Goal: Information Seeking & Learning: Learn about a topic

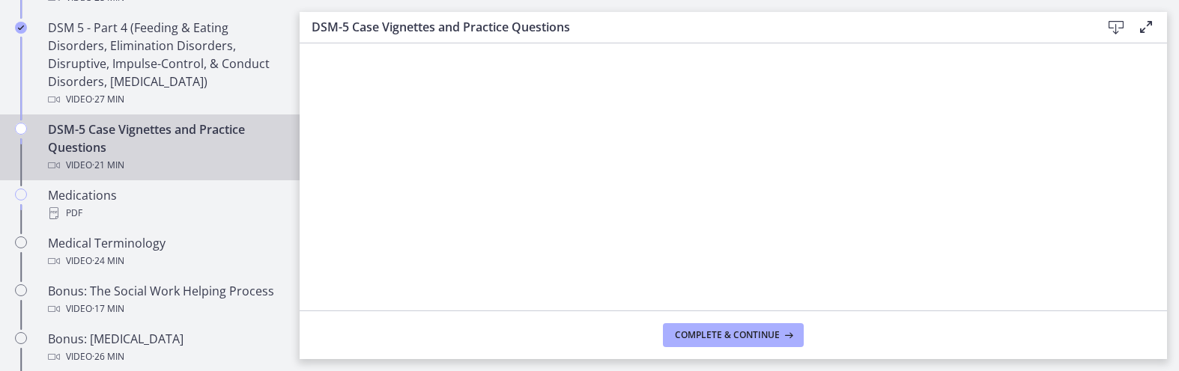
scroll to position [75, 0]
click at [748, 338] on span "Complete & continue" at bounding box center [727, 335] width 105 height 12
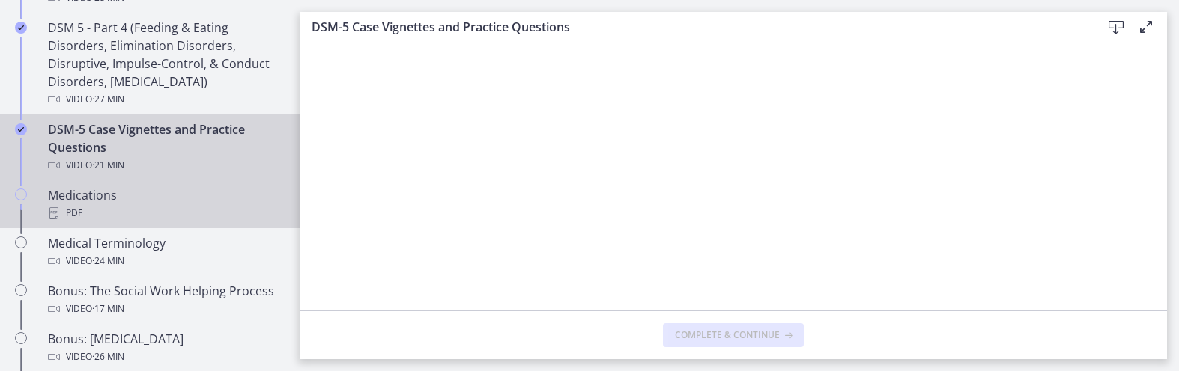
scroll to position [0, 0]
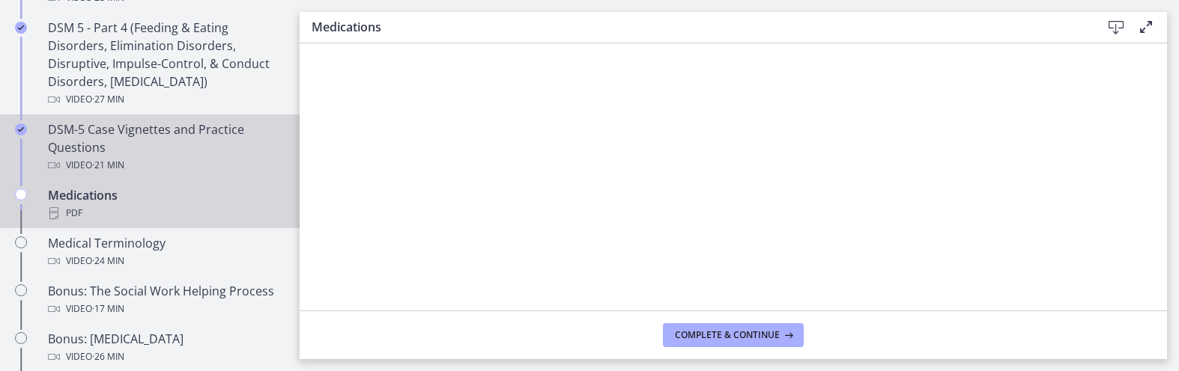
click at [171, 145] on div "DSM-5 Case Vignettes and Practice Questions Video · 21 min" at bounding box center [165, 148] width 234 height 54
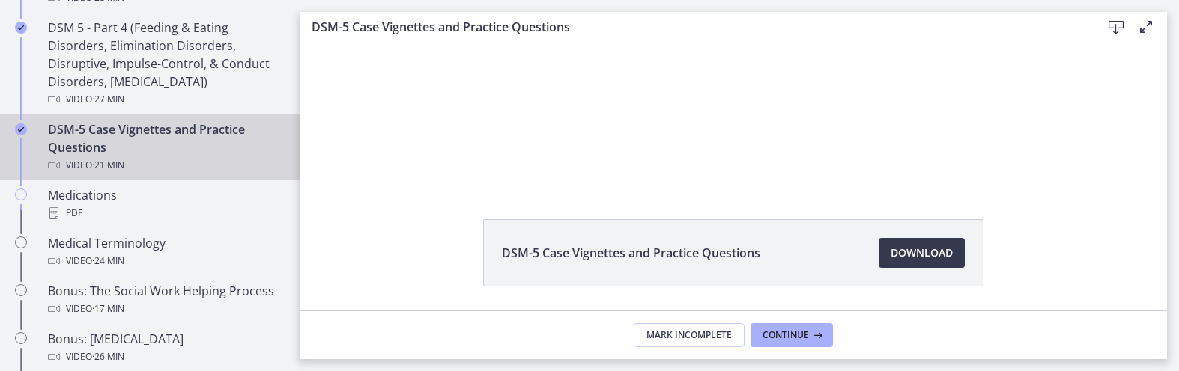
scroll to position [42, 0]
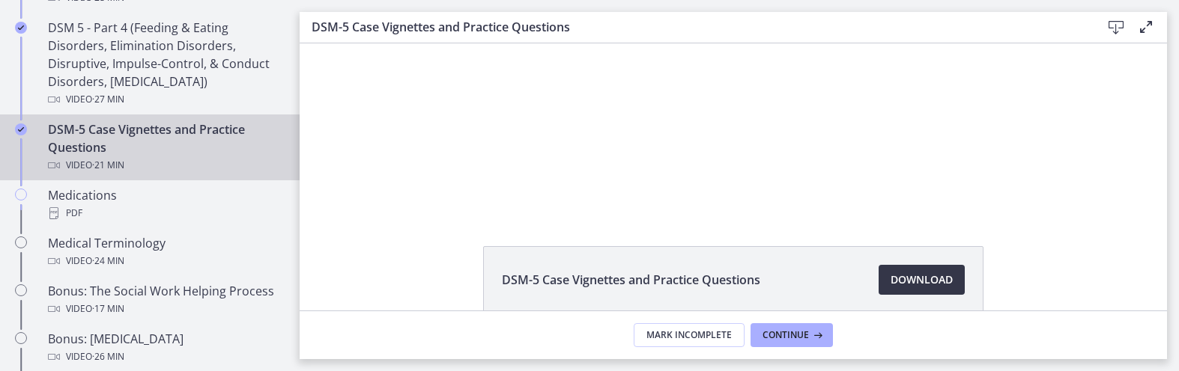
click at [910, 283] on span "Download Opens in a new window" at bounding box center [921, 280] width 62 height 18
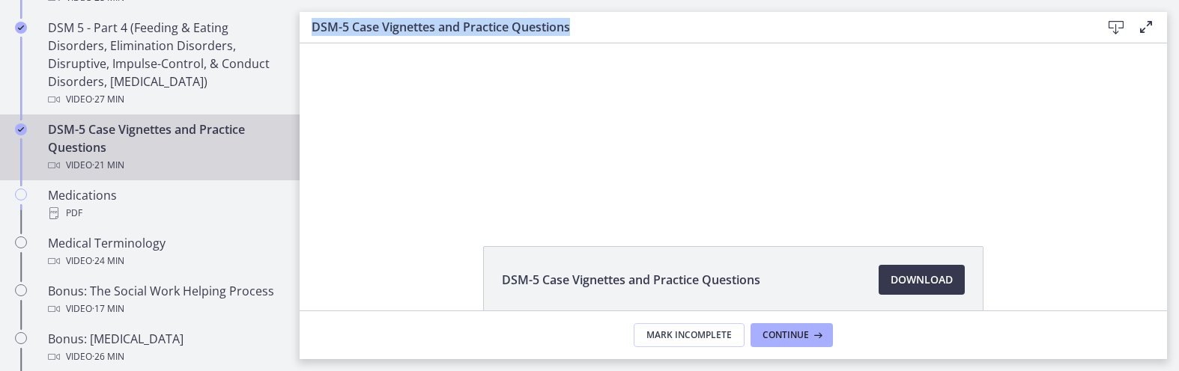
drag, startPoint x: 571, startPoint y: 30, endPoint x: 311, endPoint y: 25, distance: 260.6
click at [311, 25] on div "DSM-5 Case Vignettes and Practice Questions Download Enable fullscreen" at bounding box center [733, 27] width 867 height 31
copy h3 "DSM-5 Case Vignettes and Practice Questions"
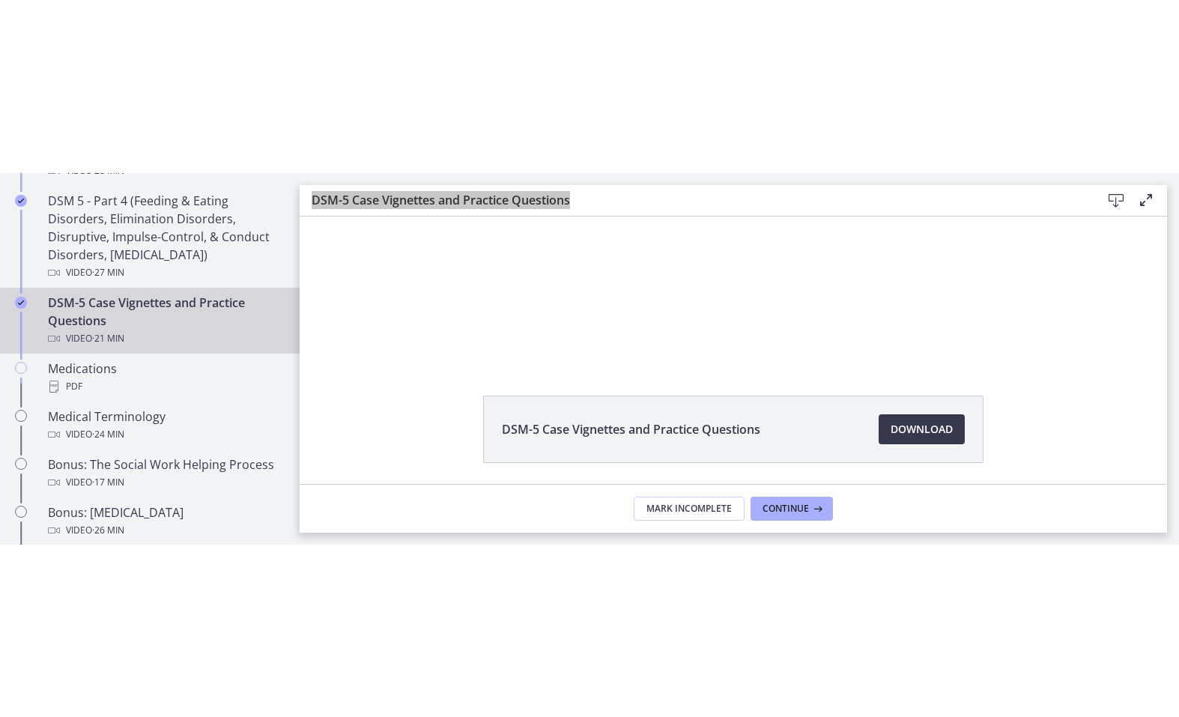
scroll to position [0, 0]
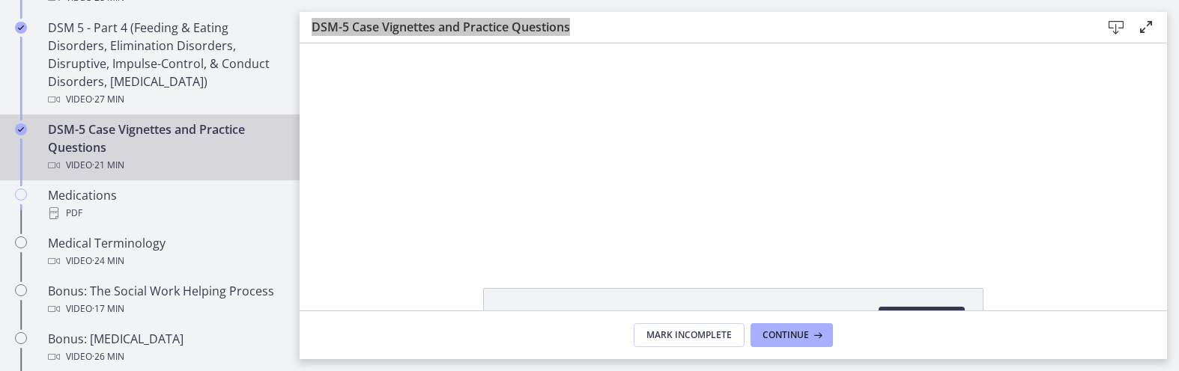
click at [372, 223] on div "Click for sound @keyframes VOLUME_SMALL_WAVE_FLASH { 0% { opacity: 0; } 33% { o…" at bounding box center [733, 148] width 867 height 210
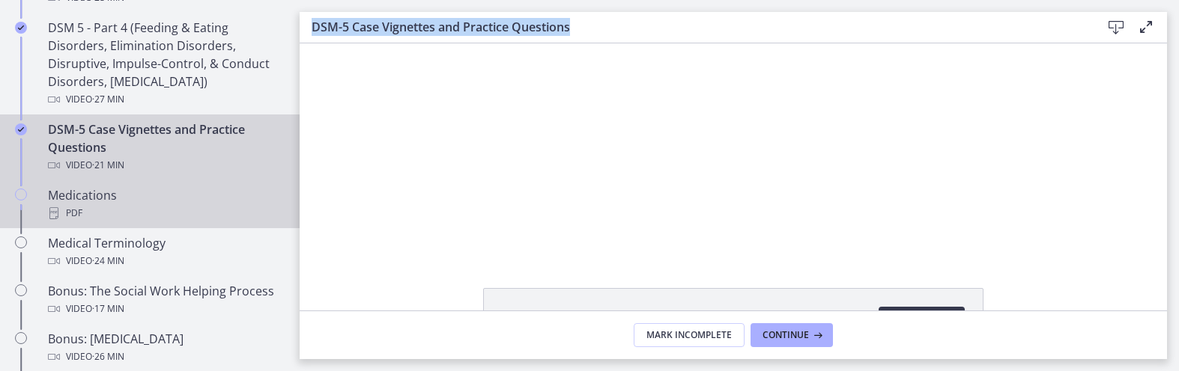
click at [77, 201] on div "Medications PDF" at bounding box center [165, 204] width 234 height 36
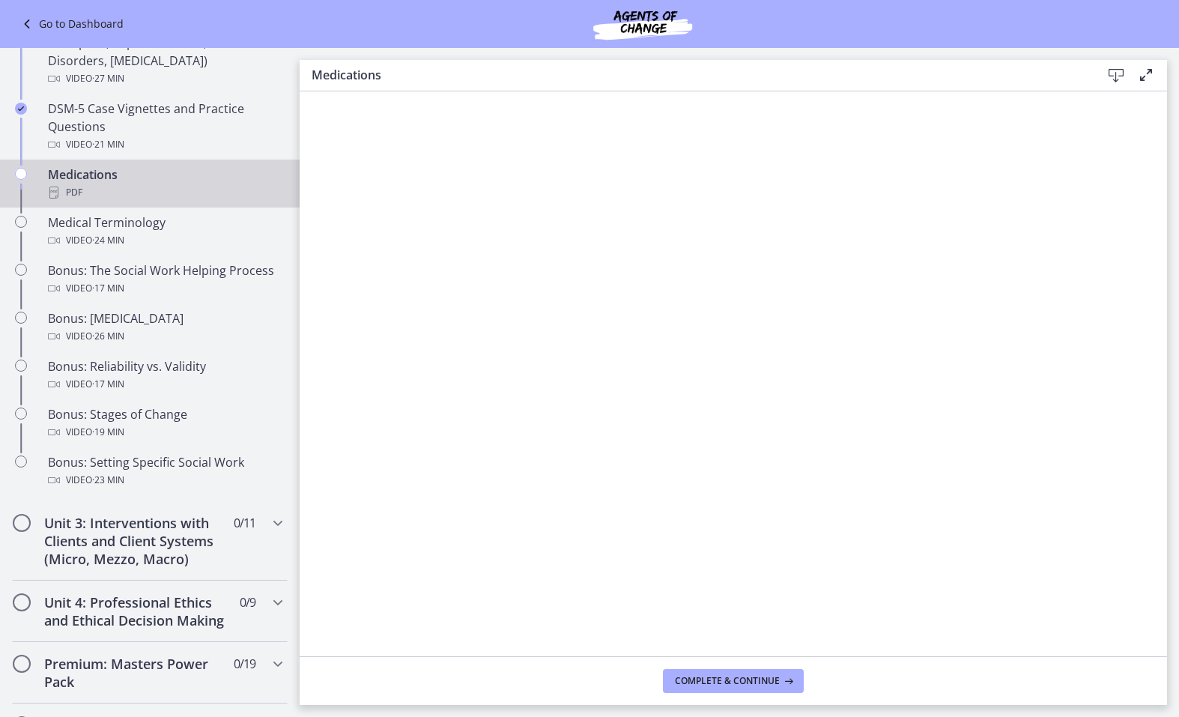
scroll to position [905, 0]
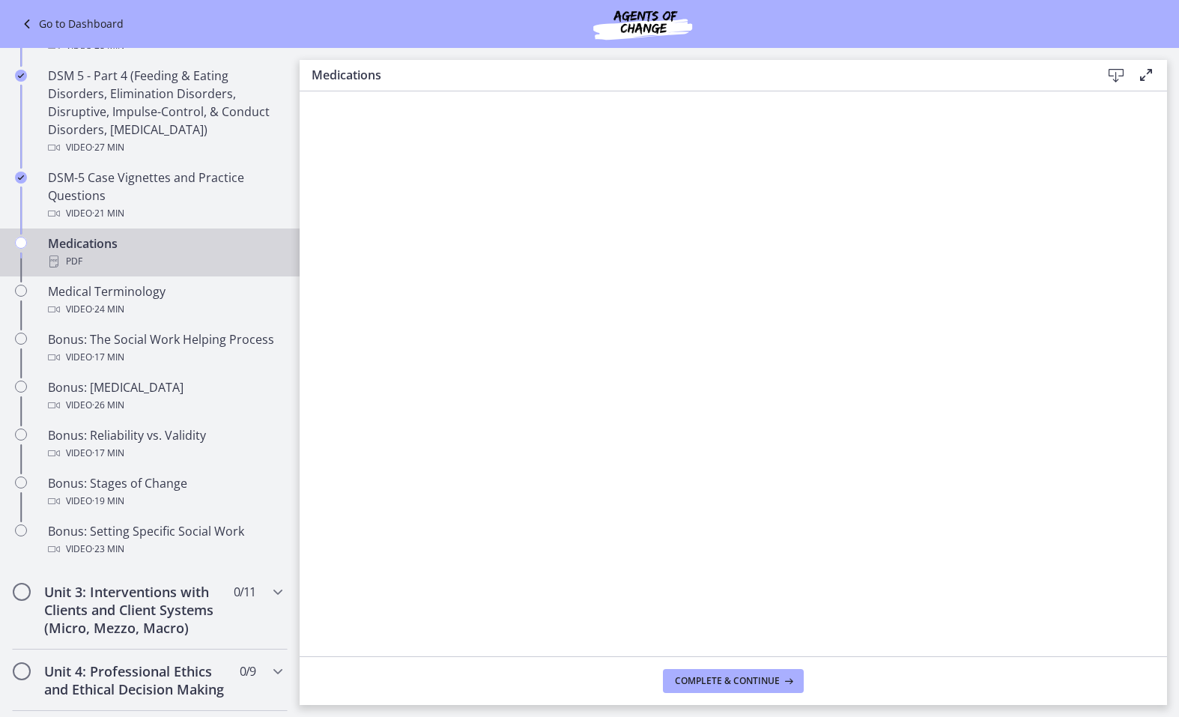
click at [1119, 76] on icon at bounding box center [1116, 76] width 18 height 18
click at [762, 371] on span "Complete & continue" at bounding box center [727, 681] width 105 height 12
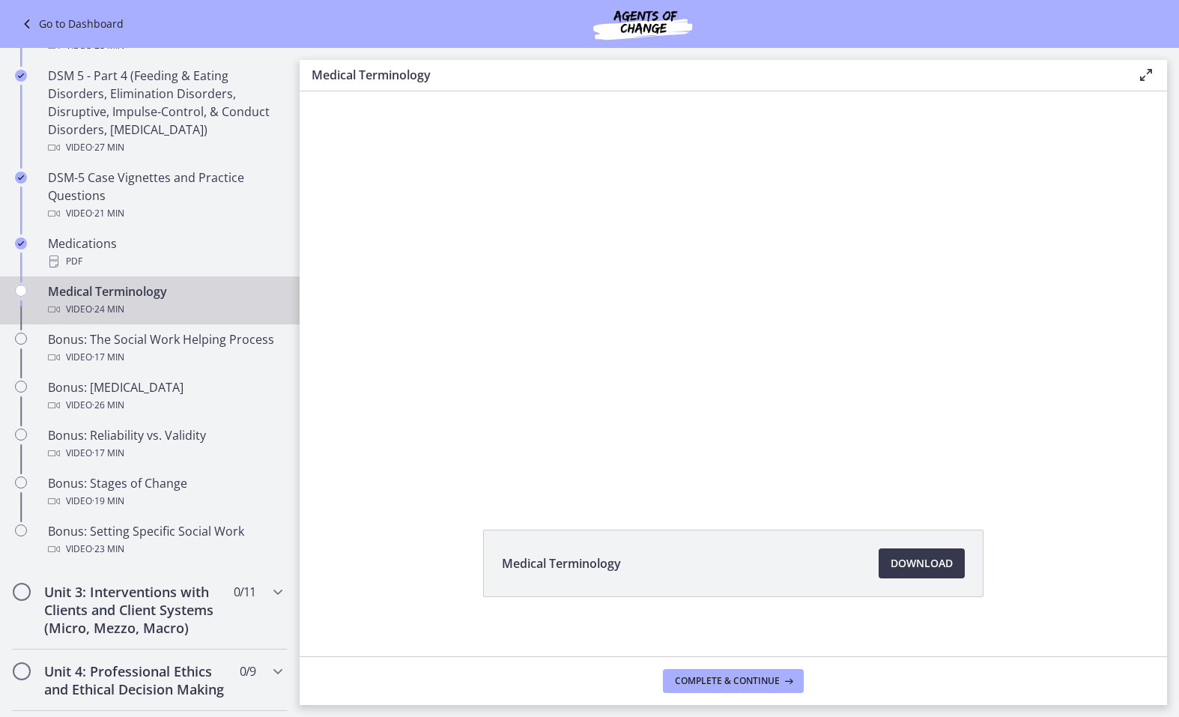
scroll to position [58, 0]
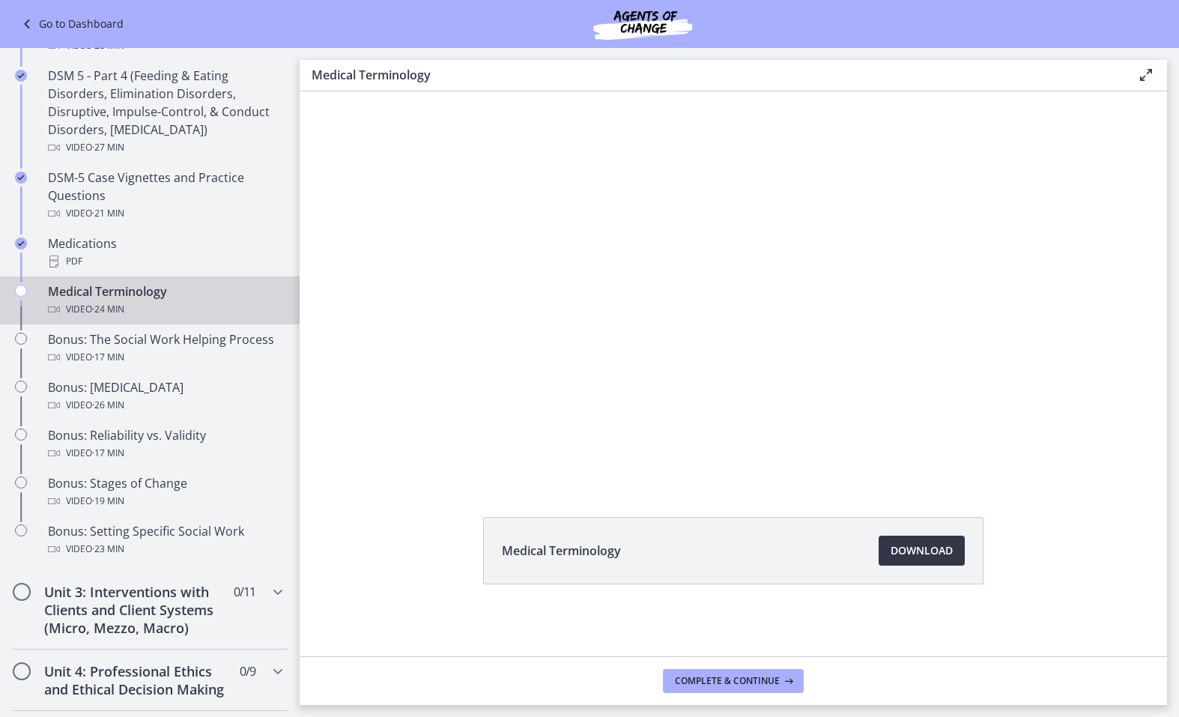
click at [923, 371] on link "Download Opens in a new window" at bounding box center [921, 550] width 86 height 30
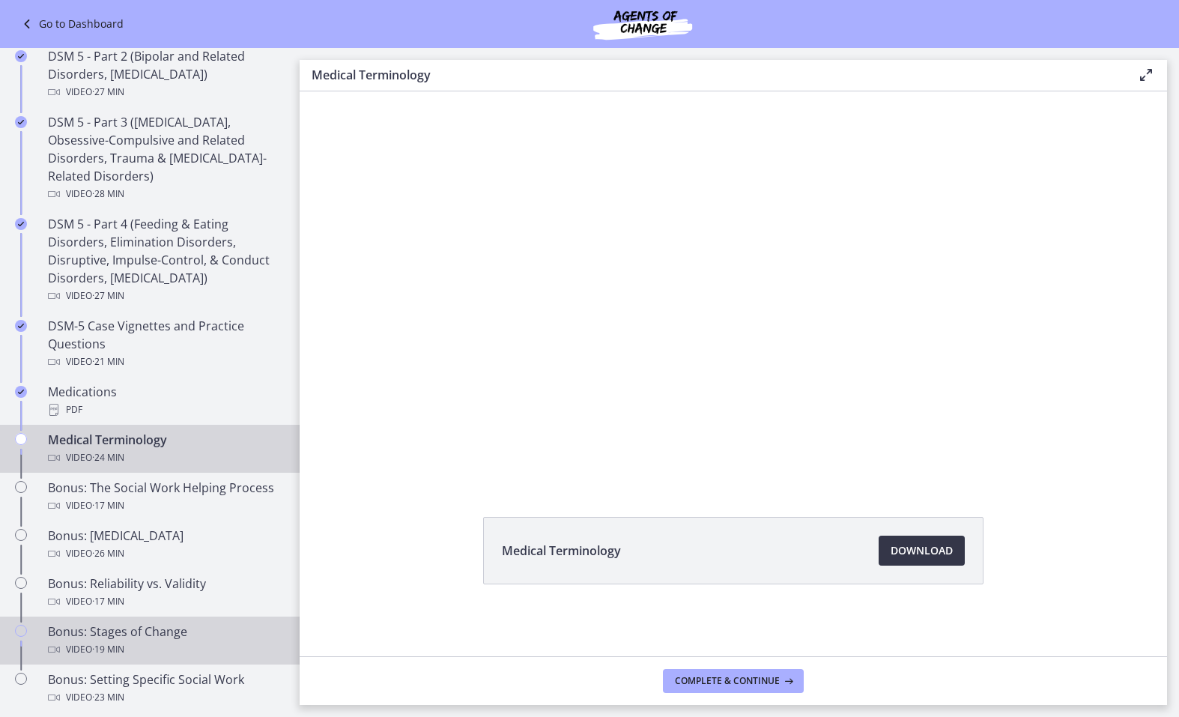
scroll to position [755, 0]
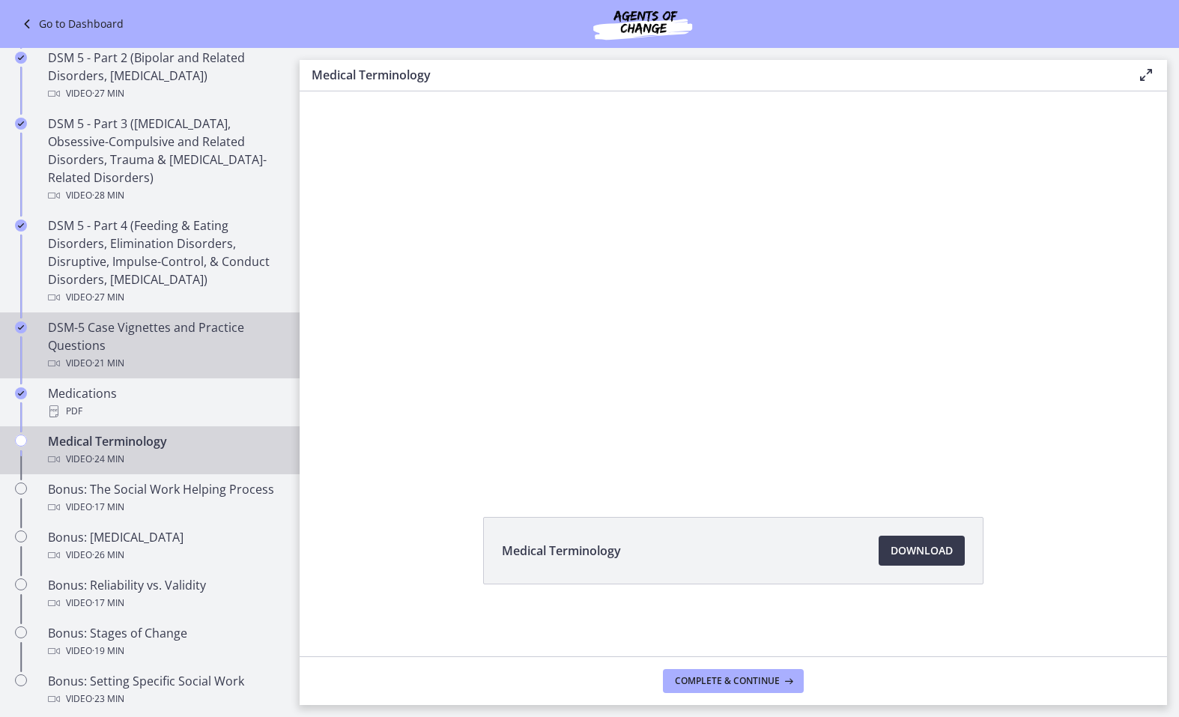
click at [157, 330] on div "DSM-5 Case Vignettes and Practice Questions Video · 21 min" at bounding box center [165, 345] width 234 height 54
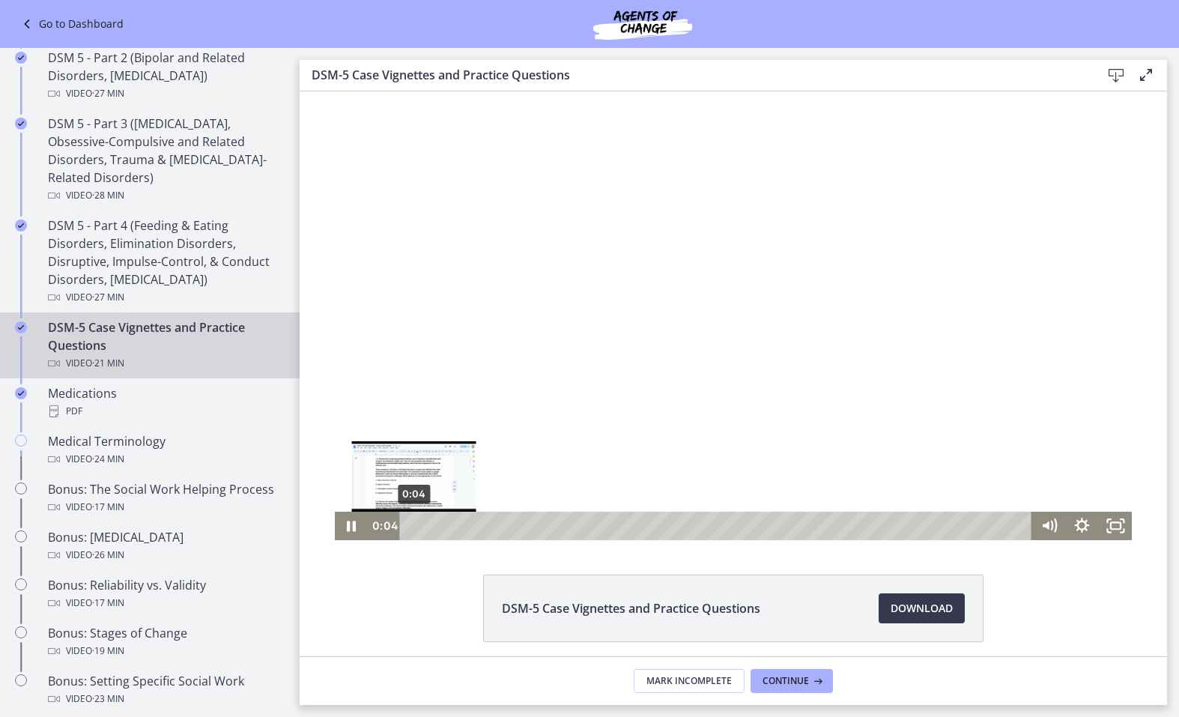
click at [412, 371] on div "0:04" at bounding box center [718, 525] width 612 height 28
click at [339, 371] on icon "Pause" at bounding box center [351, 525] width 40 height 34
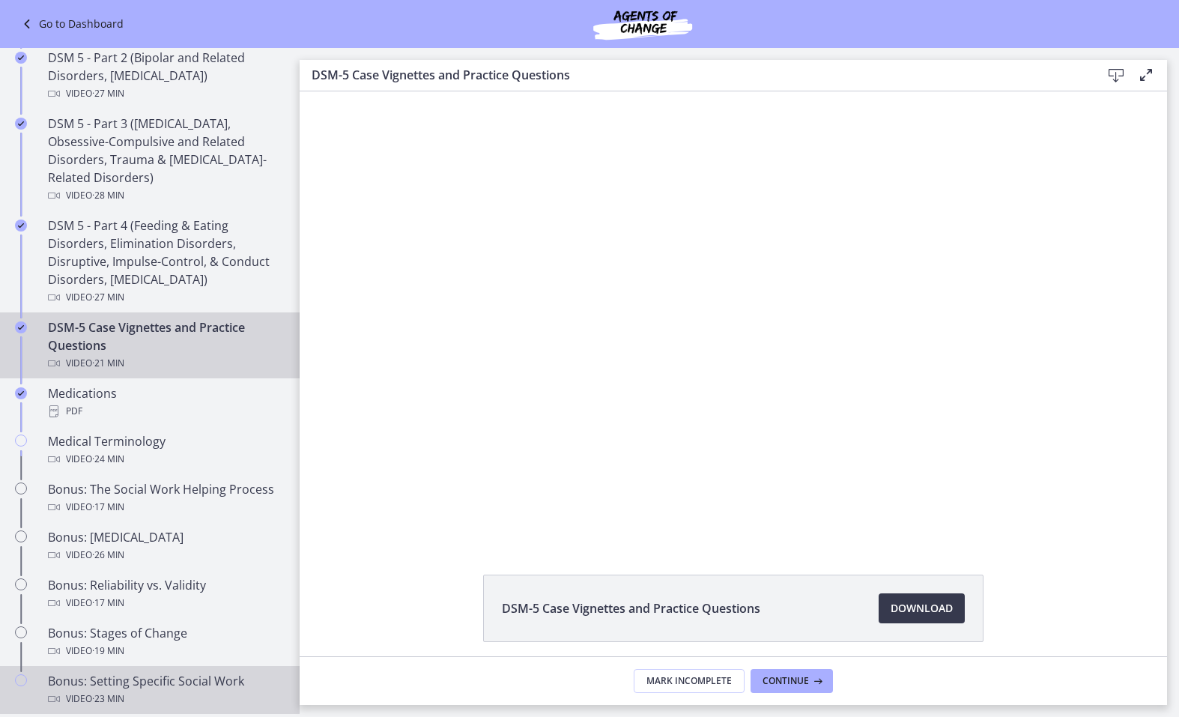
click at [335, 371] on button "Play Video" at bounding box center [351, 525] width 33 height 28
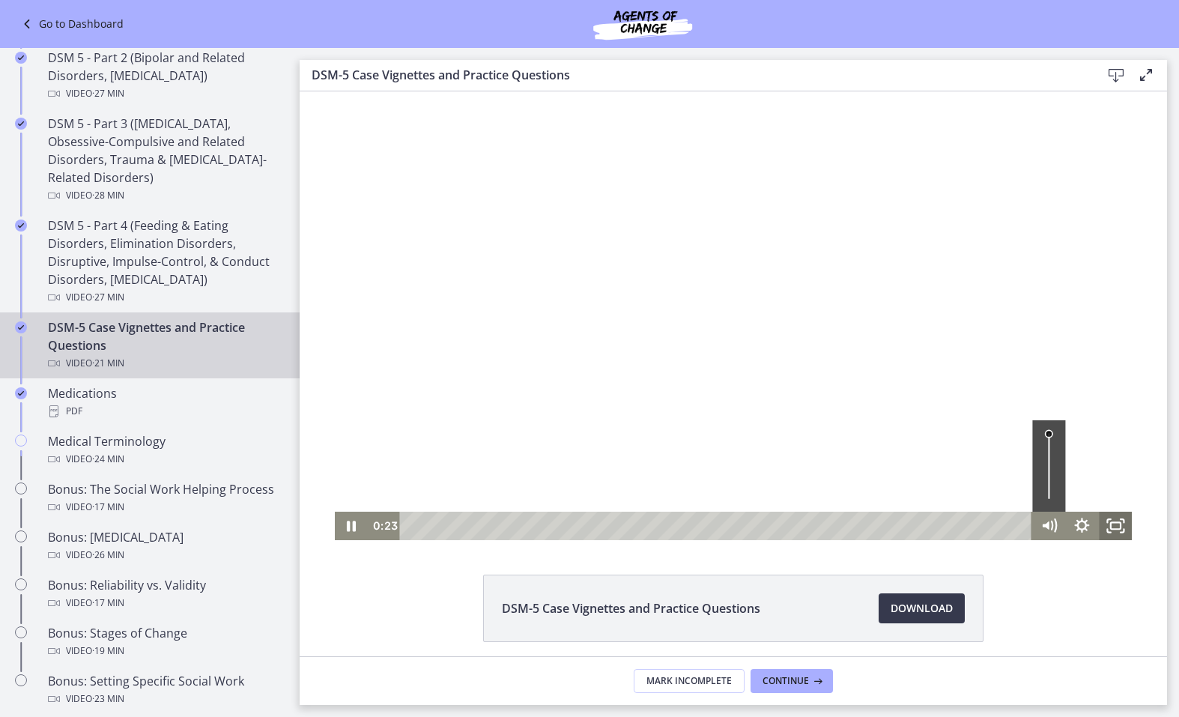
drag, startPoint x: 1102, startPoint y: 520, endPoint x: 2785, endPoint y: 911, distance: 1728.3
click at [1107, 371] on icon "Fullscreen" at bounding box center [1108, 520] width 3 height 3
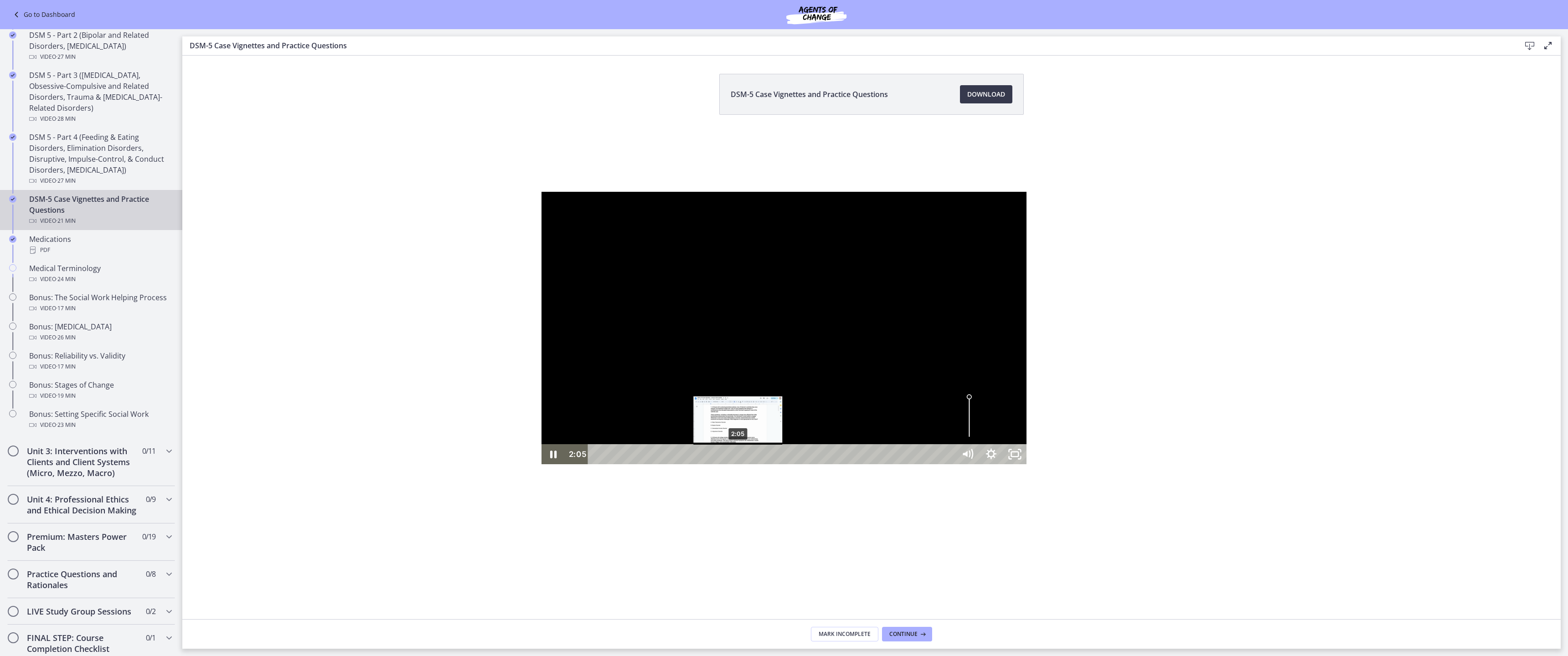
click at [596, 226] on div "2:05" at bounding box center [772, 454] width 353 height 20
click at [542, 226] on div at bounding box center [785, 328] width 486 height 273
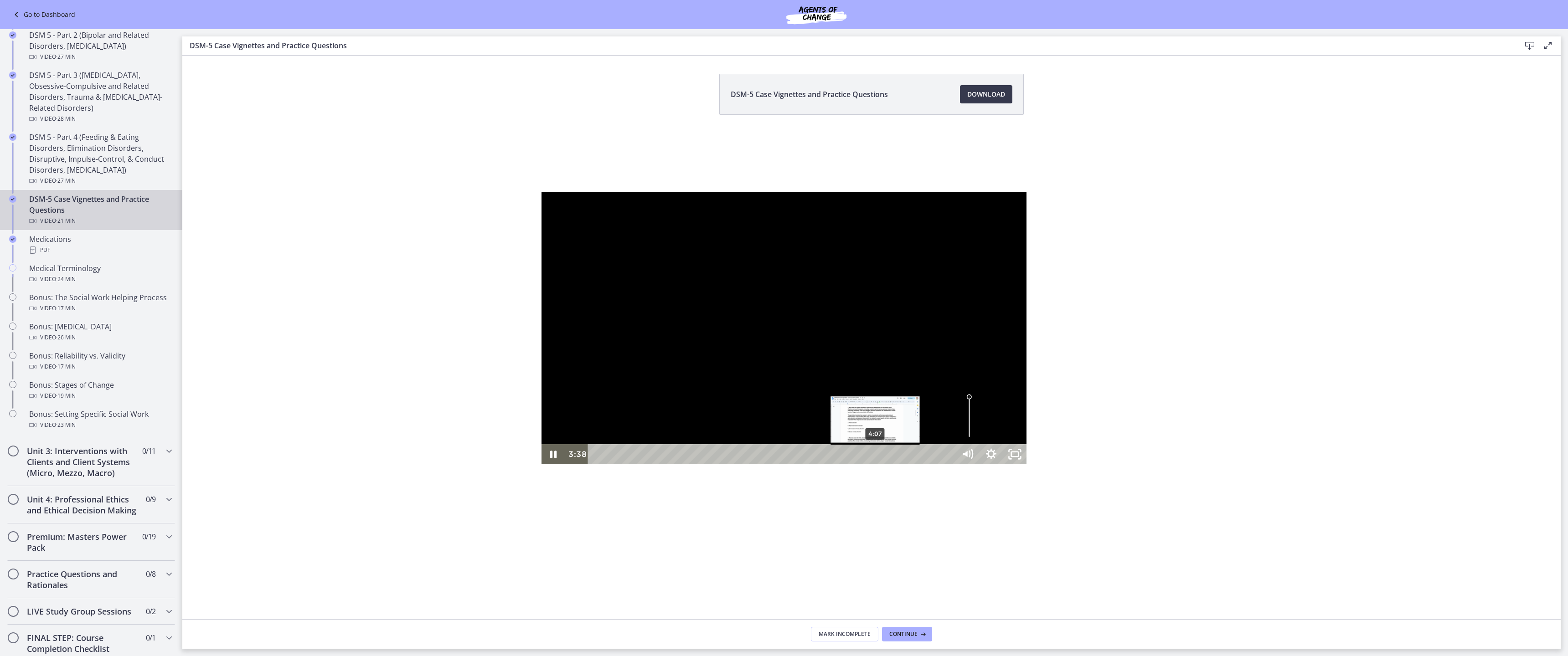
click at [596, 226] on div "4:07" at bounding box center [772, 454] width 353 height 20
click at [596, 226] on div "4:47" at bounding box center [772, 454] width 353 height 20
click at [596, 226] on div "5:04" at bounding box center [772, 454] width 353 height 20
click at [596, 226] on div "6:05" at bounding box center [772, 454] width 353 height 20
click at [596, 226] on div "7:22" at bounding box center [772, 454] width 353 height 20
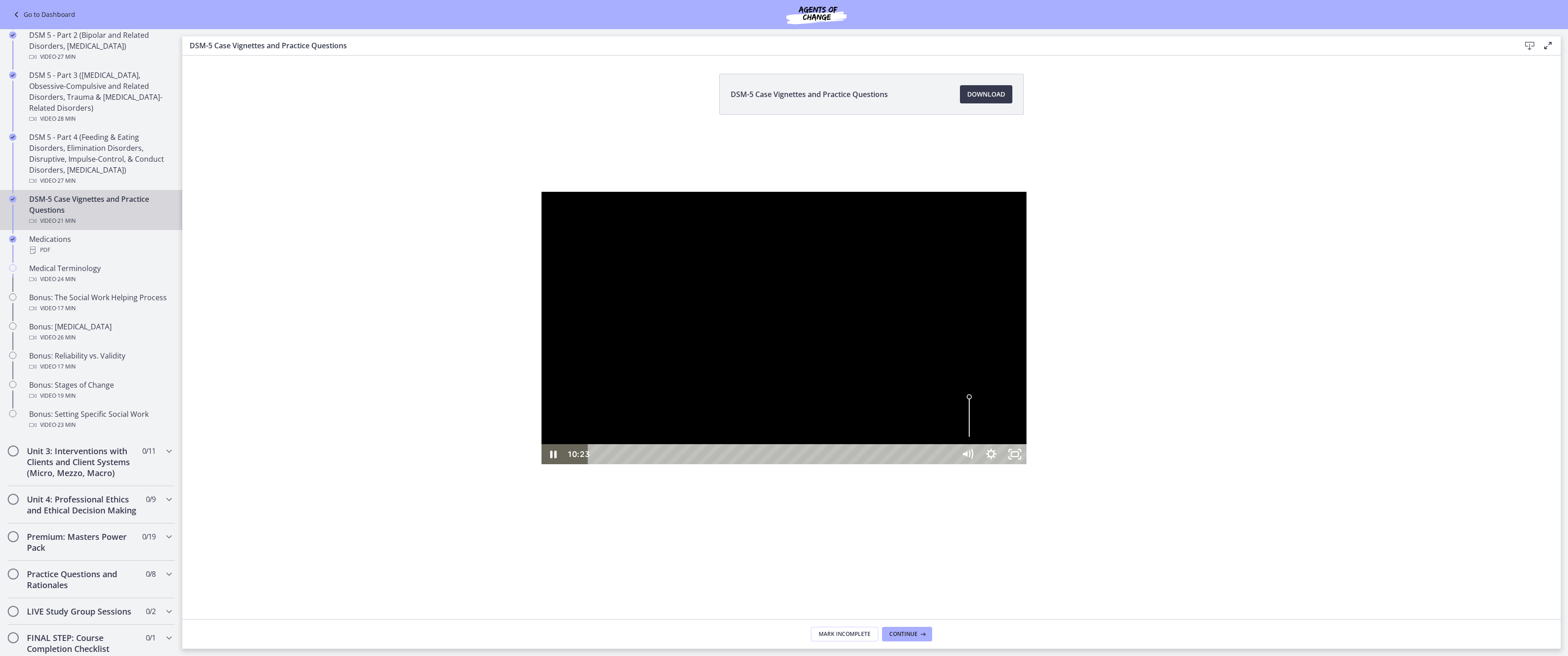
click at [717, 226] on div "10:23" at bounding box center [772, 454] width 353 height 20
click at [717, 226] on div "11:18" at bounding box center [772, 454] width 353 height 20
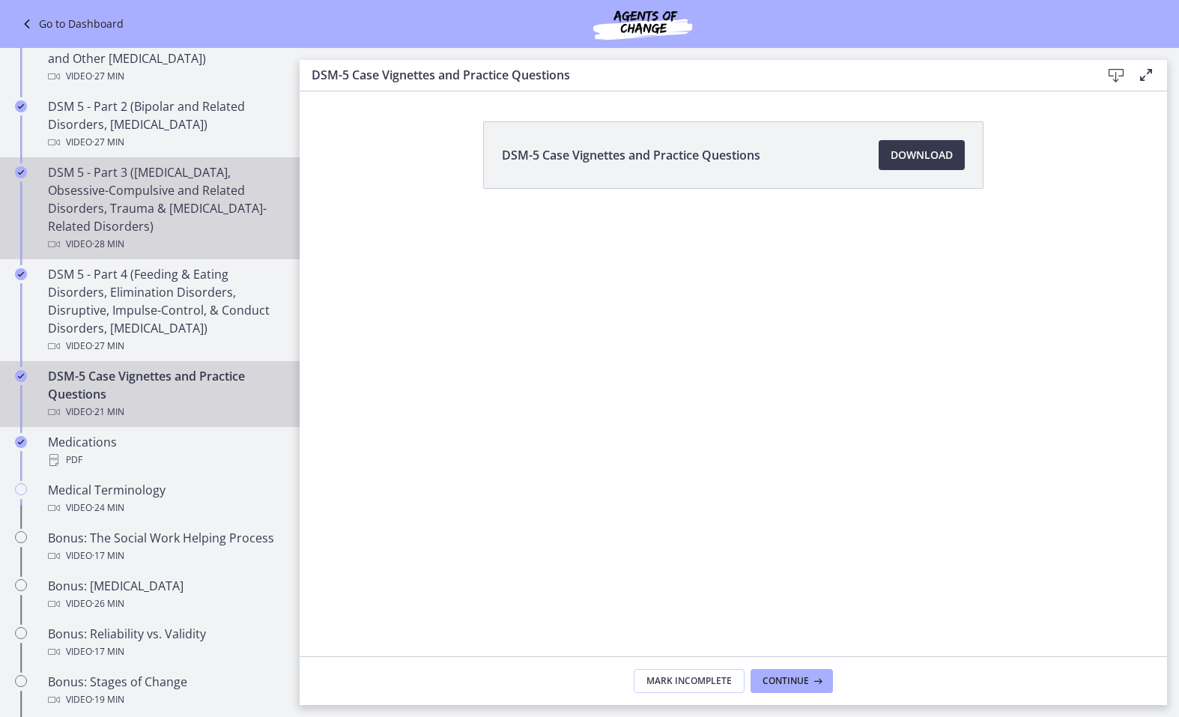
scroll to position [680, 0]
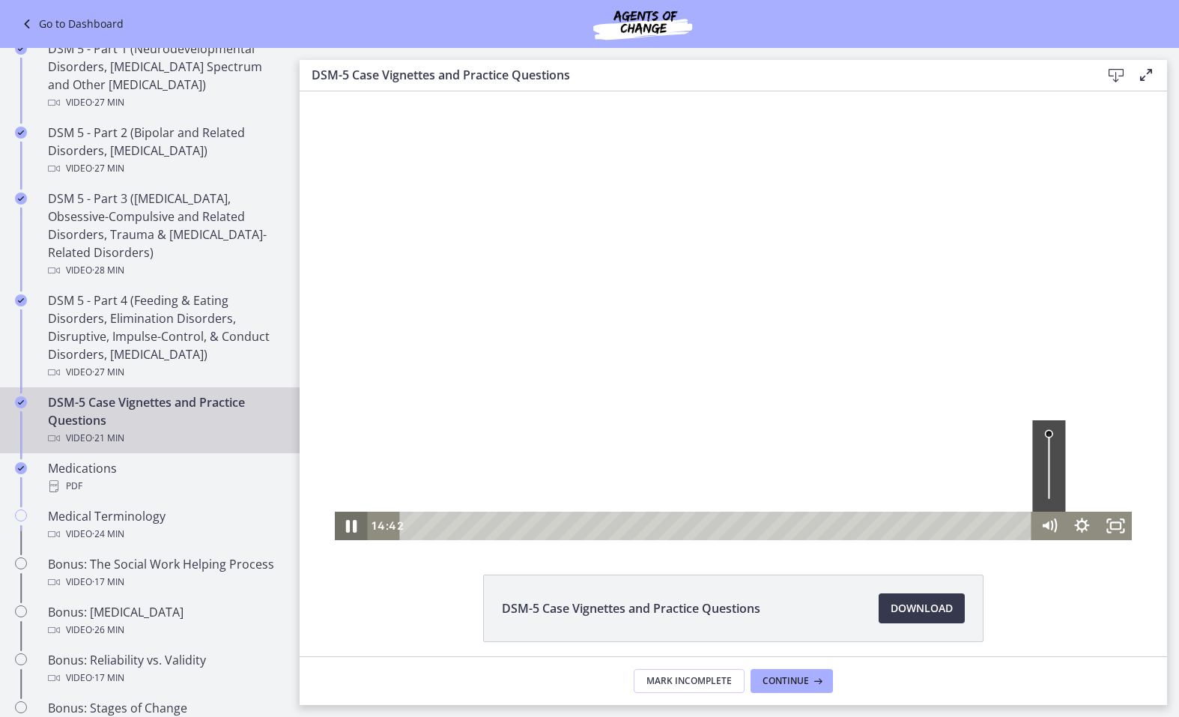
click at [331, 371] on icon "Pause" at bounding box center [351, 525] width 40 height 34
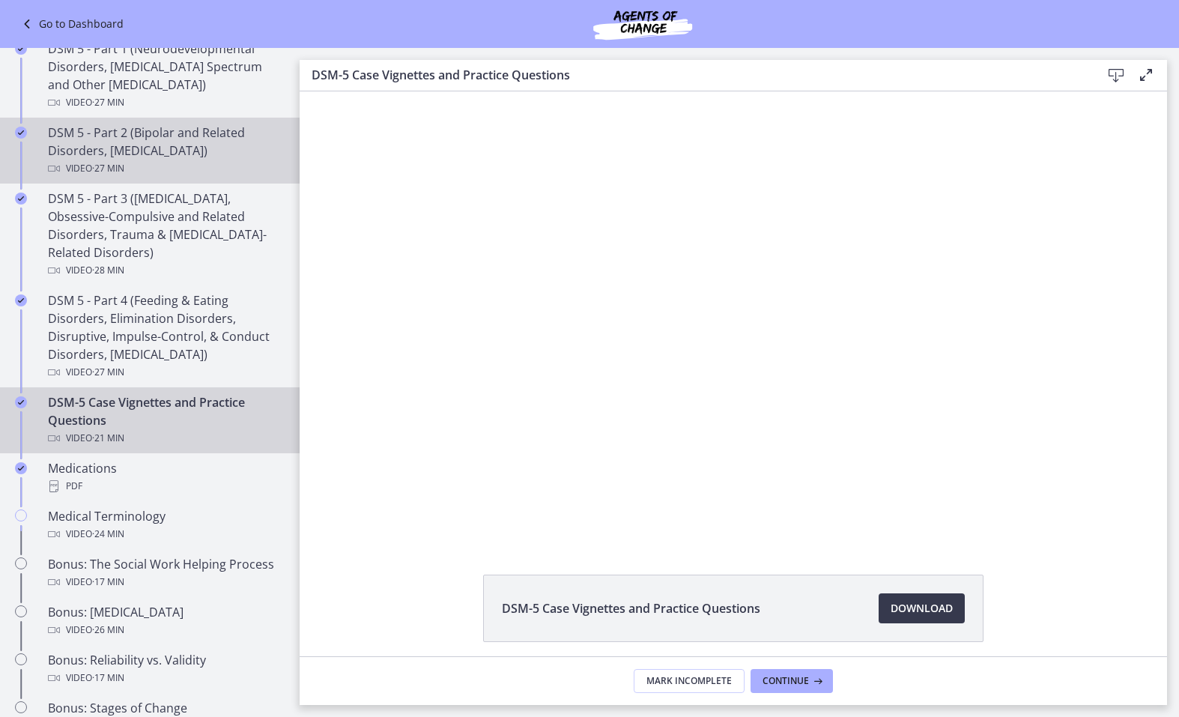
click at [160, 144] on div "DSM 5 - Part 2 (Bipolar and Related Disorders, [MEDICAL_DATA]) Video · 27 min" at bounding box center [165, 151] width 234 height 54
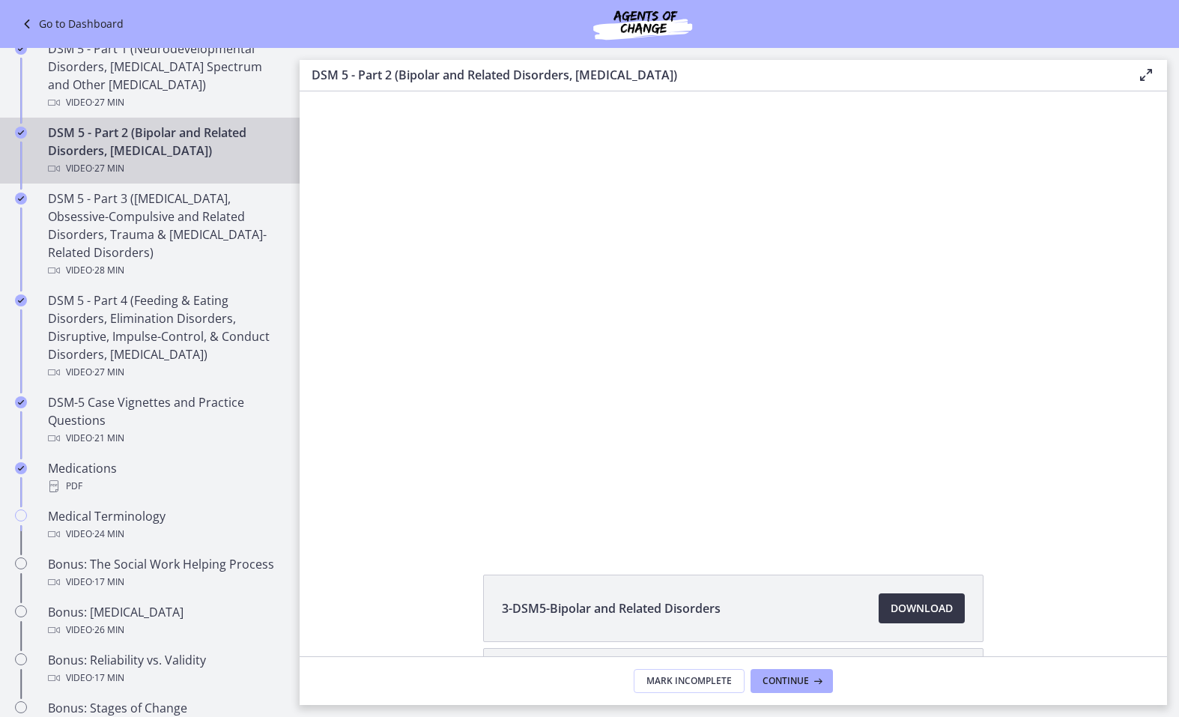
click at [890, 371] on span "Download Opens in a new window" at bounding box center [921, 608] width 62 height 18
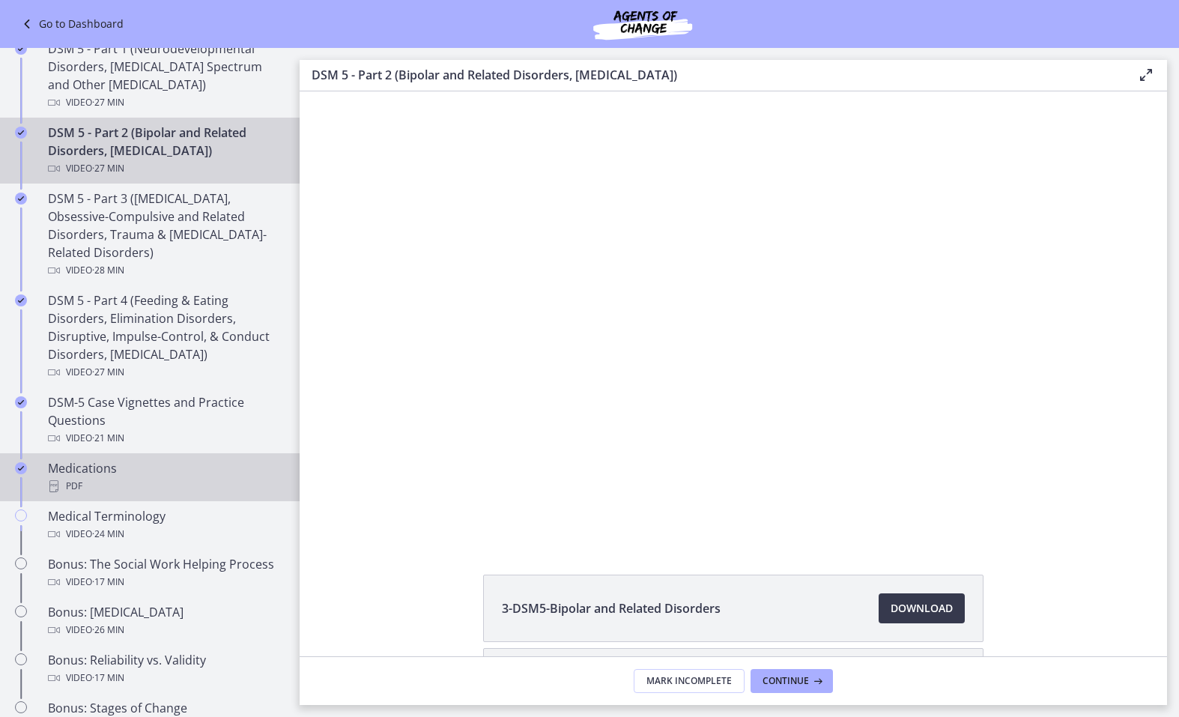
click at [119, 371] on div "Medications PDF" at bounding box center [165, 477] width 234 height 36
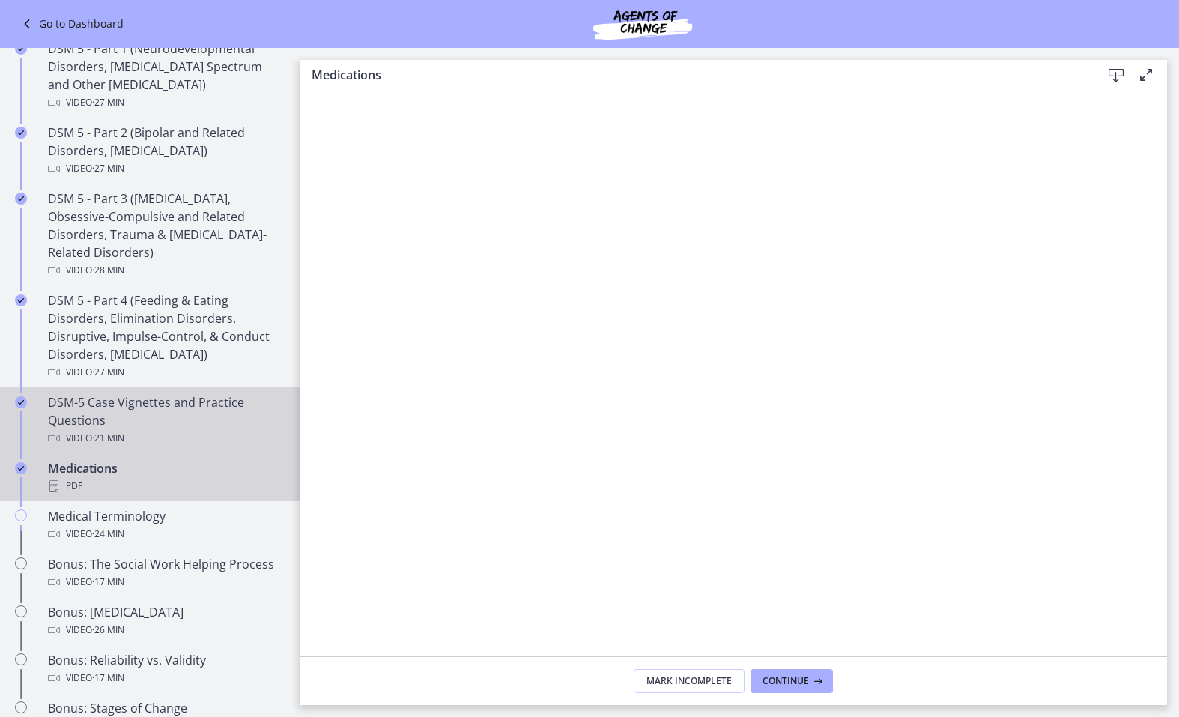
click at [144, 371] on div "Video · 21 min" at bounding box center [165, 438] width 234 height 18
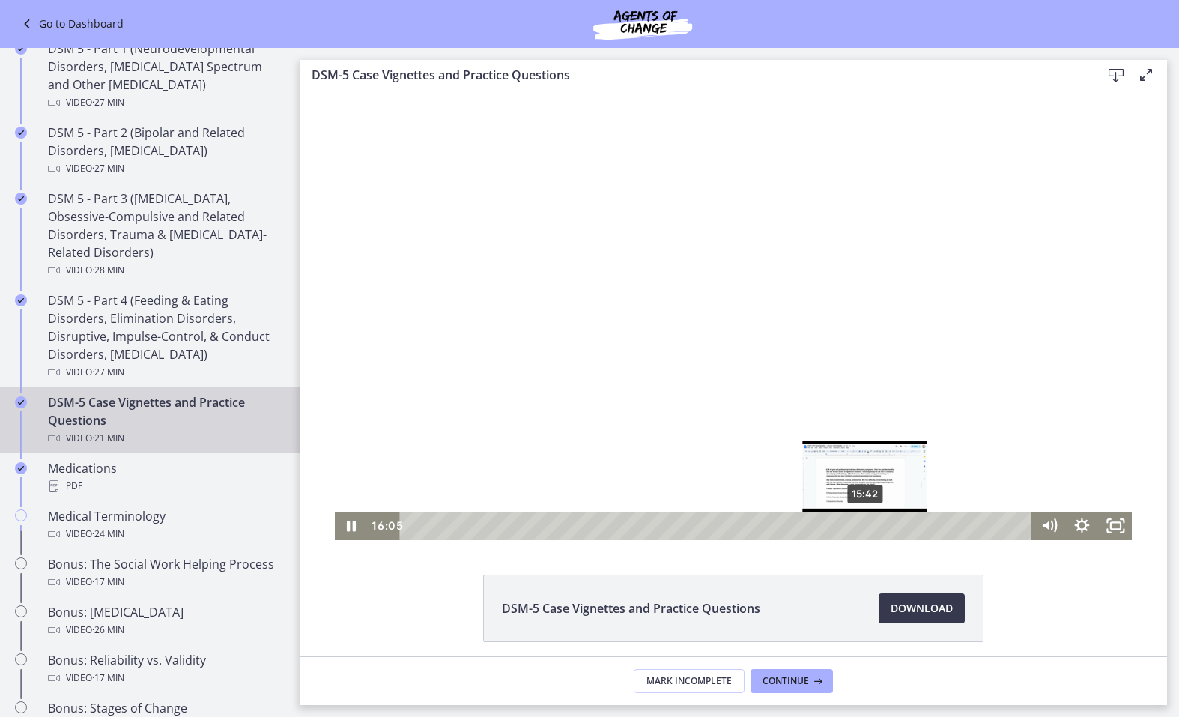
click at [860, 371] on div "15:42" at bounding box center [718, 525] width 612 height 28
click at [484, 371] on div at bounding box center [734, 315] width 798 height 449
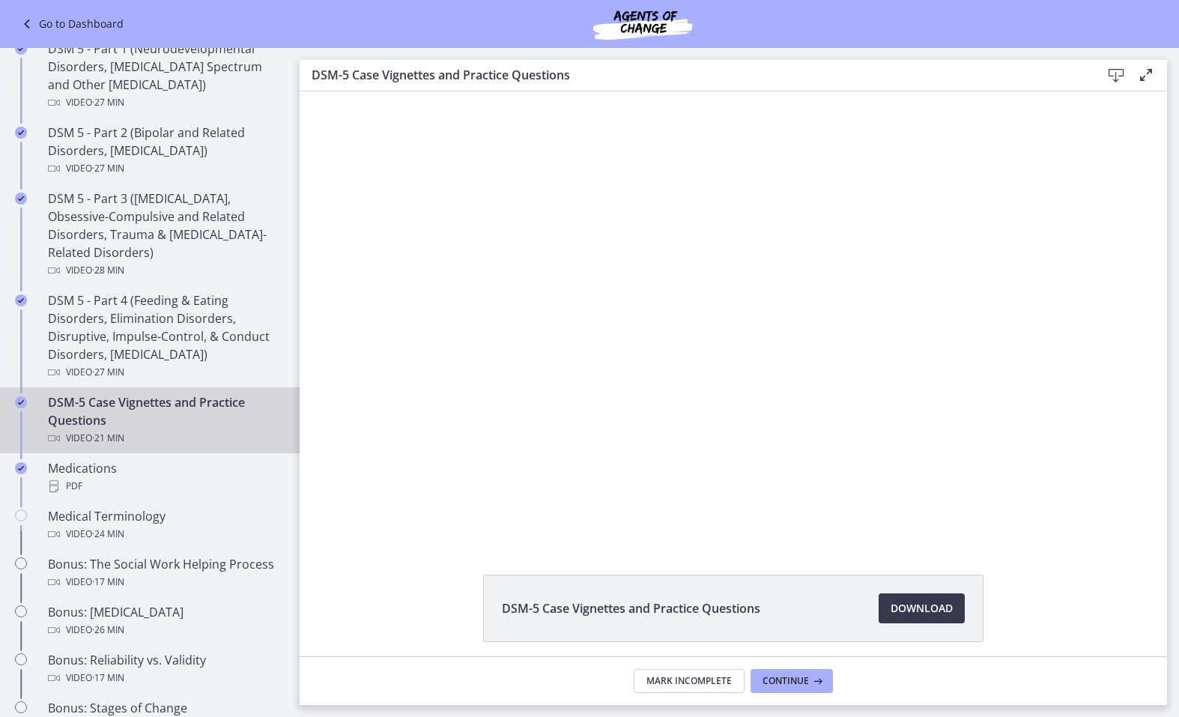
click at [509, 371] on div at bounding box center [734, 315] width 798 height 449
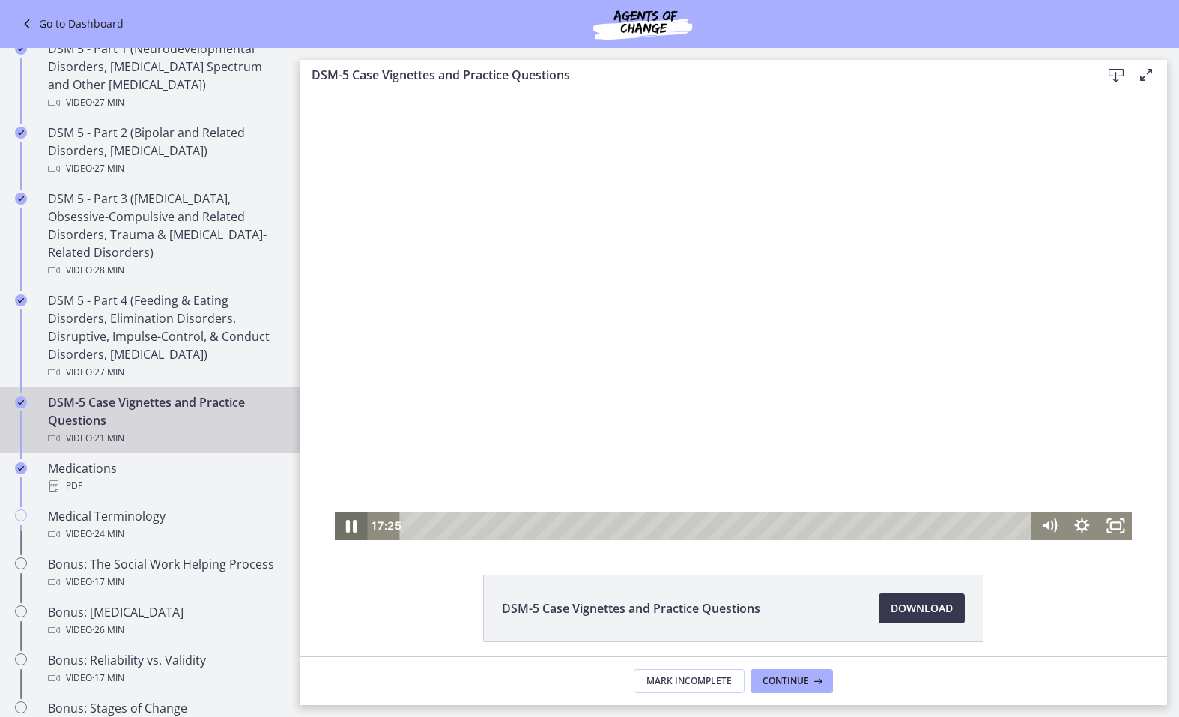
click at [350, 371] on icon "Pause" at bounding box center [351, 526] width 11 height 13
click at [351, 371] on icon "Play Video" at bounding box center [352, 525] width 40 height 34
click at [944, 371] on div "18:35" at bounding box center [718, 525] width 612 height 28
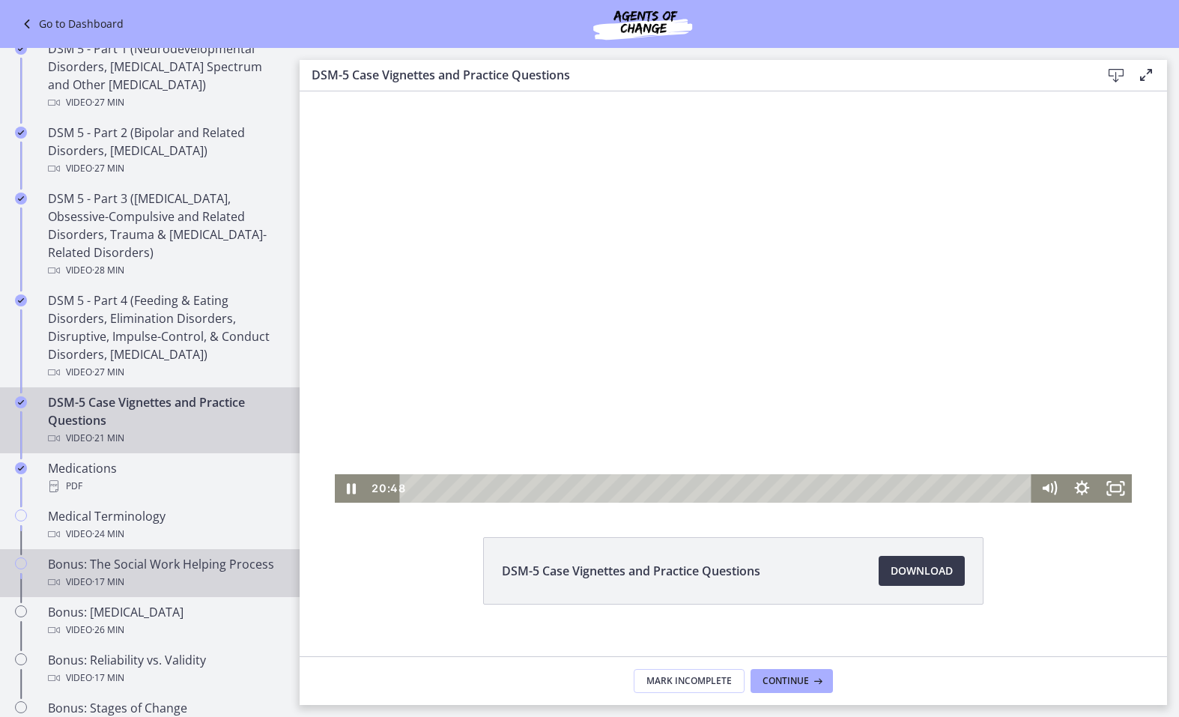
scroll to position [58, 0]
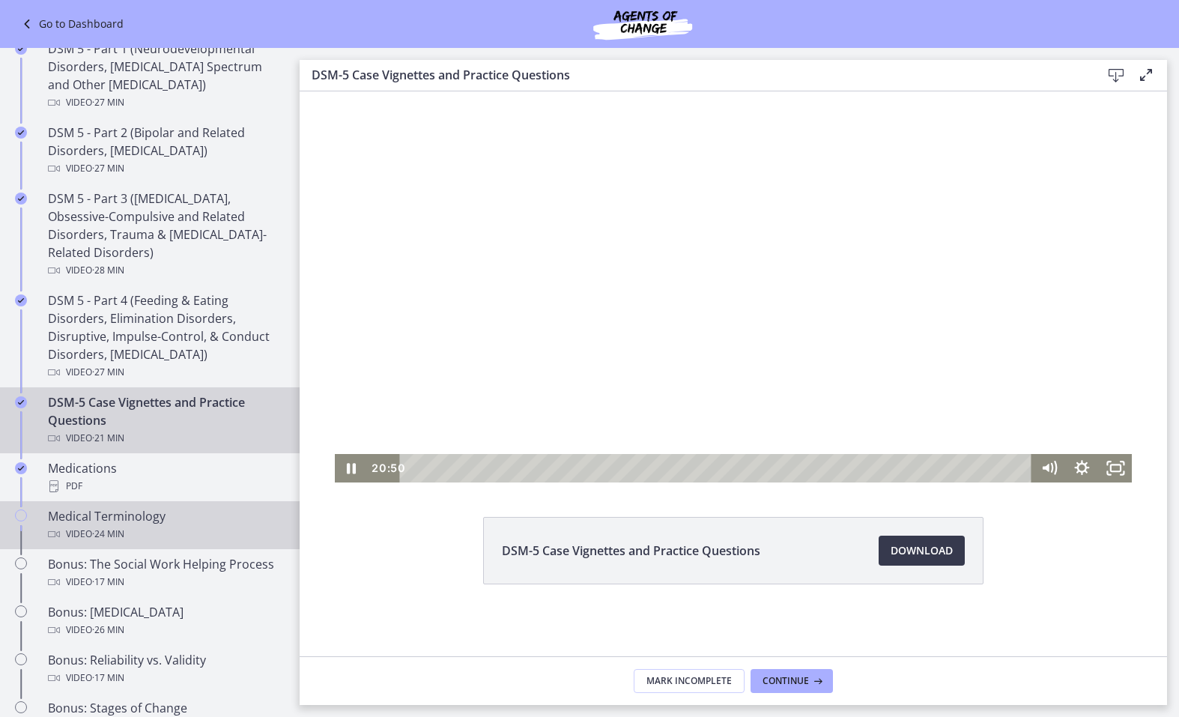
click at [60, 371] on div "Video · 24 min" at bounding box center [165, 534] width 234 height 18
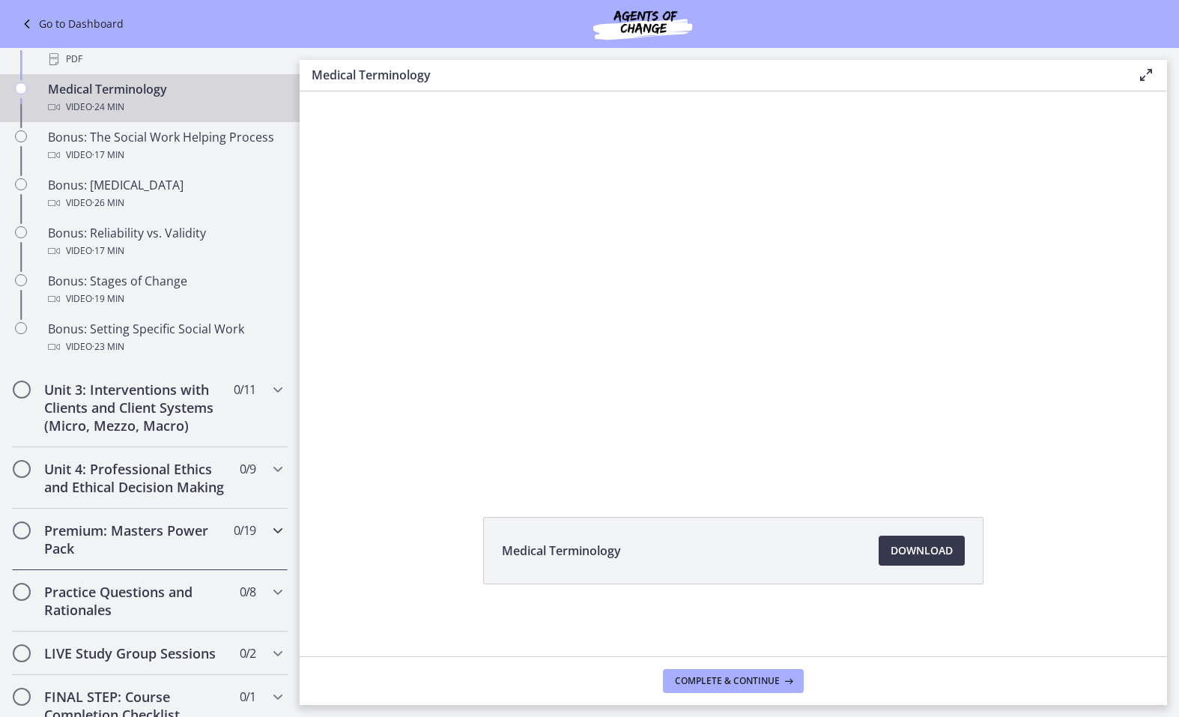
scroll to position [1129, 0]
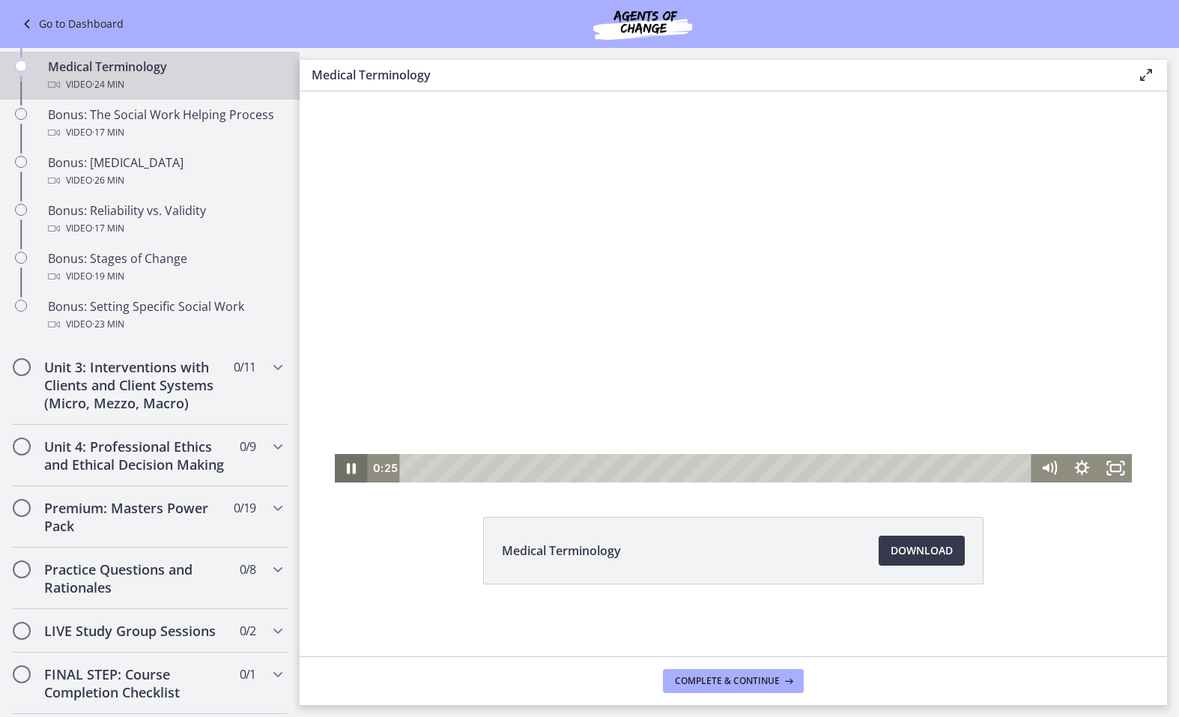
click at [344, 371] on icon "Pause" at bounding box center [351, 468] width 33 height 28
